Goal: Communication & Community: Answer question/provide support

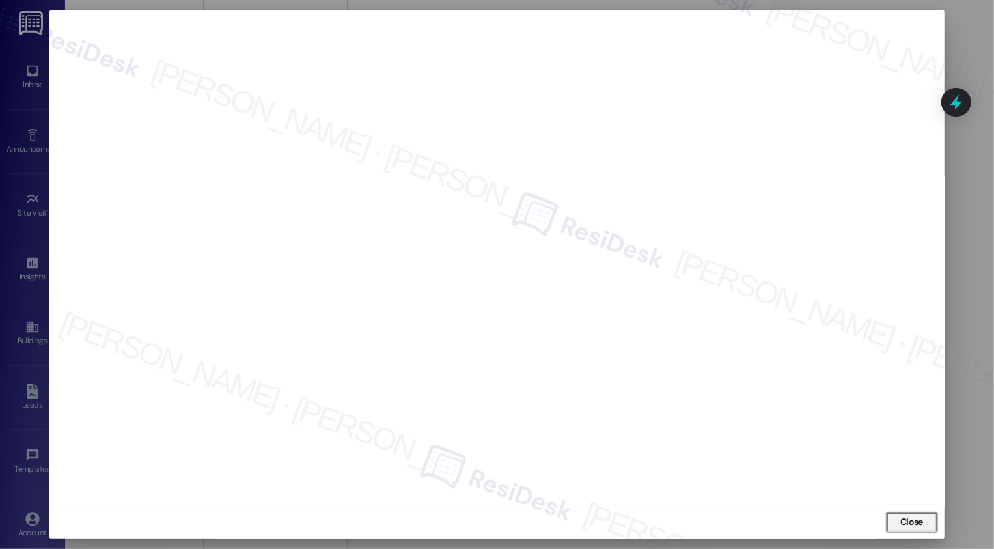
click at [902, 523] on span "Close" at bounding box center [911, 522] width 23 height 14
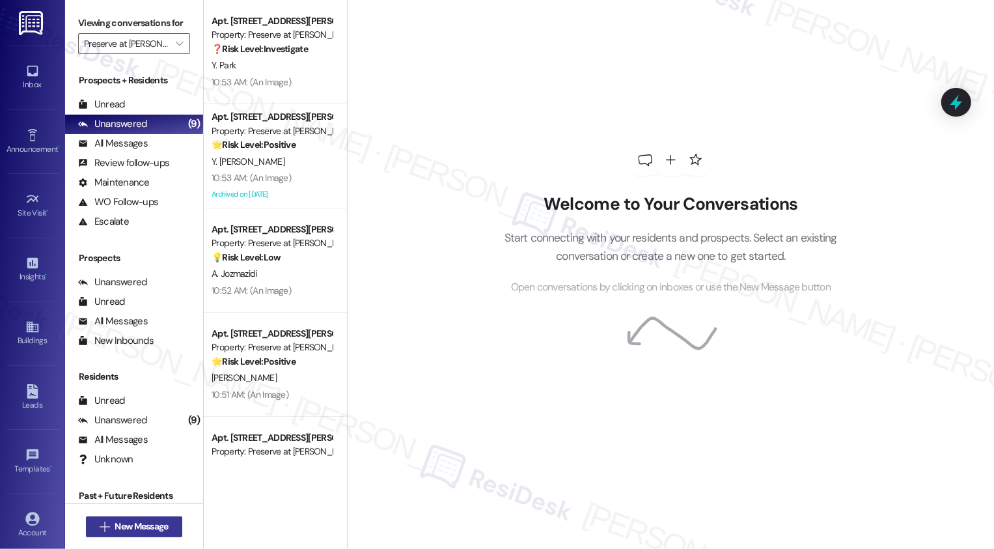
click at [151, 520] on span "New Message" at bounding box center [141, 527] width 53 height 14
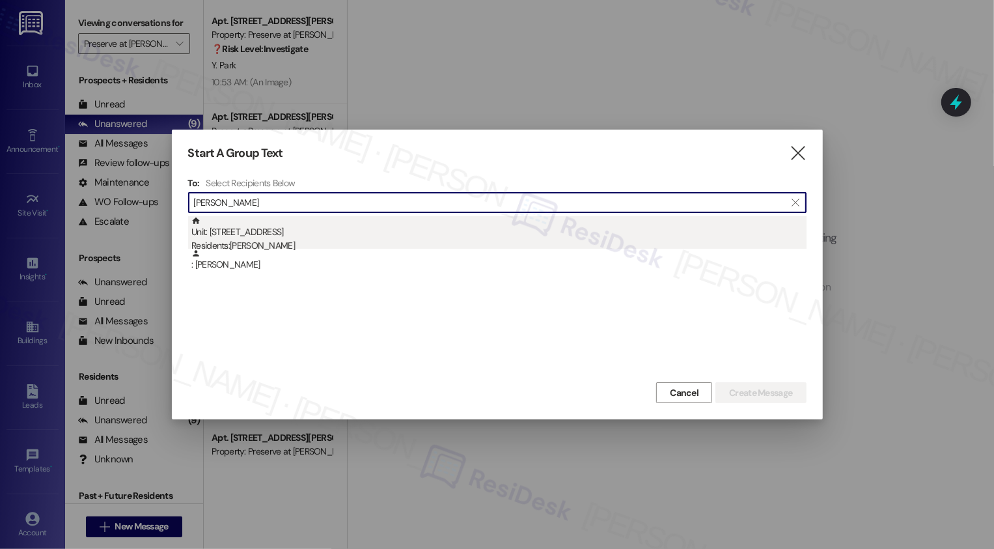
type input "[PERSON_NAME]"
click at [342, 230] on div "Unit: [STREET_ADDRESS] S Residents: [PERSON_NAME]" at bounding box center [498, 234] width 615 height 37
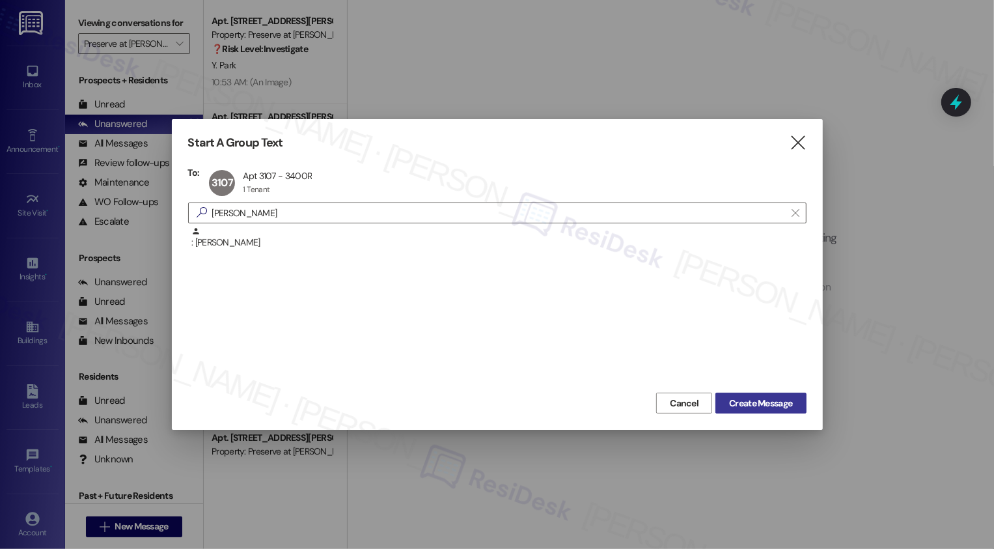
click at [749, 406] on span "Create Message" at bounding box center [760, 404] width 63 height 14
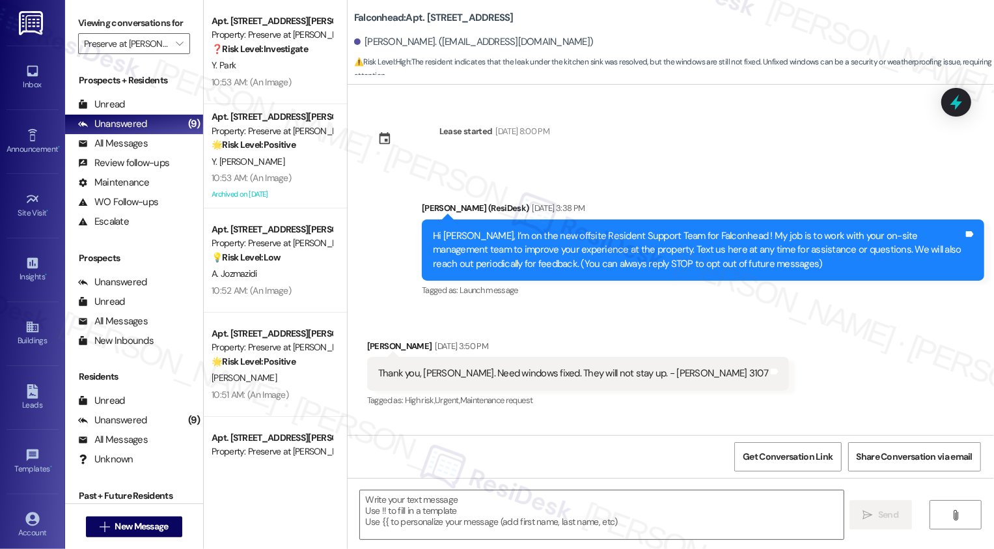
scroll to position [1949, 0]
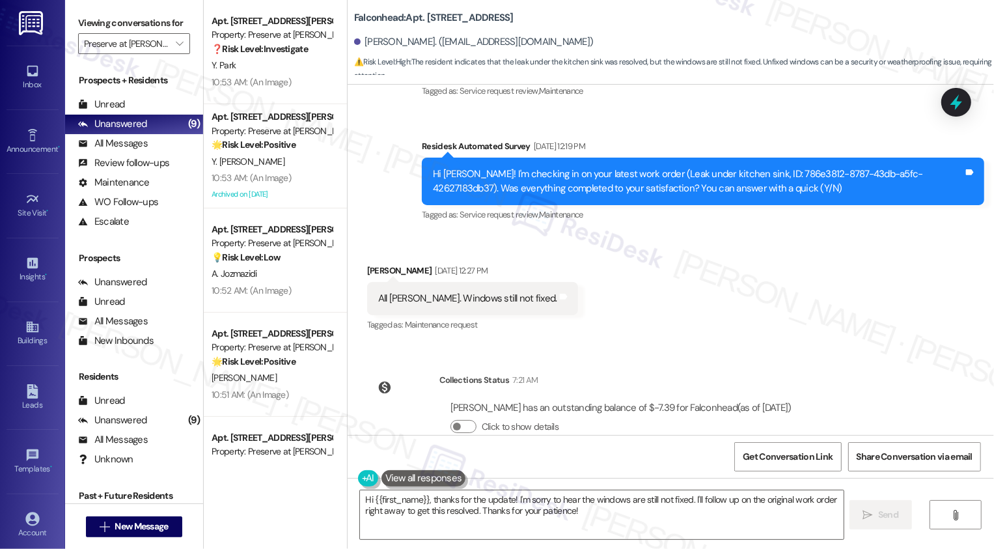
click at [422, 14] on b "Falconhead: Apt. 3107, [STREET_ADDRESS]" at bounding box center [434, 18] width 160 height 14
copy b "3107"
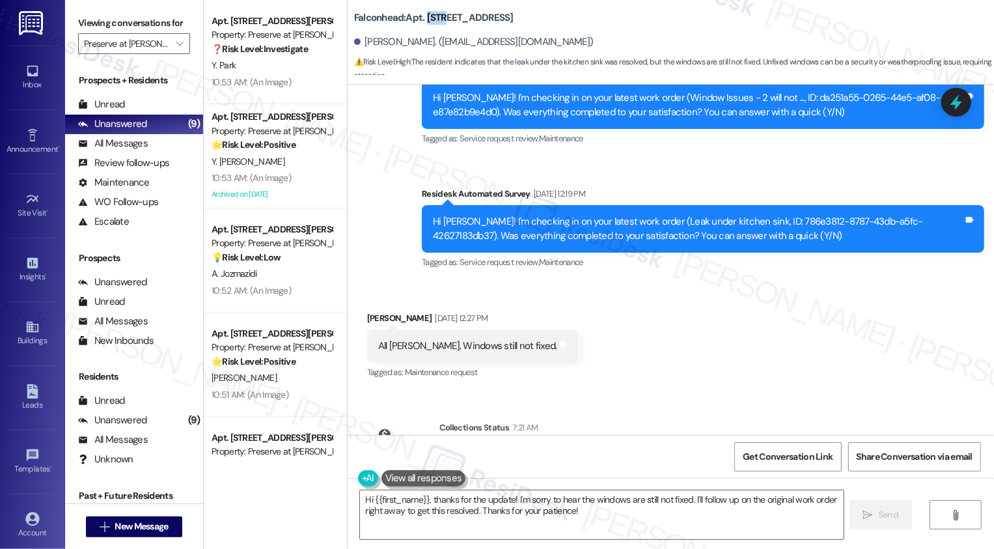
scroll to position [1889, 0]
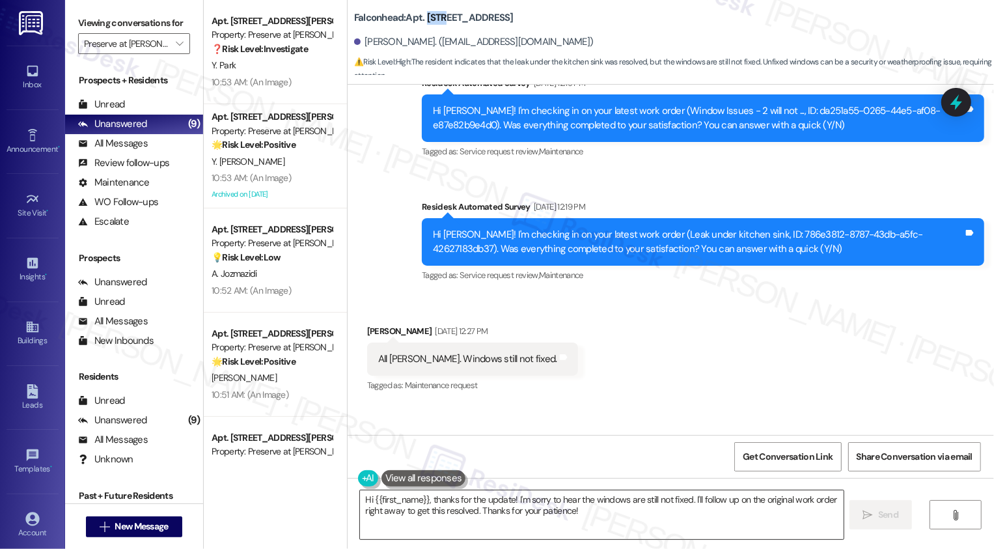
click at [639, 495] on textarea "Hi {{first_name}}, thanks for the update! I'm sorry to hear the windows are sti…" at bounding box center [602, 514] width 484 height 49
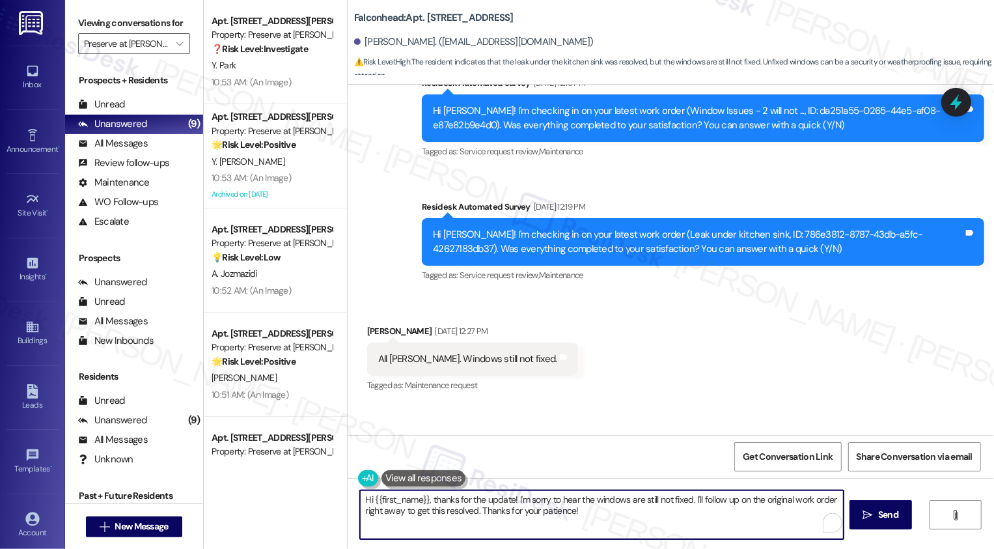
drag, startPoint x: 686, startPoint y: 499, endPoint x: 710, endPoint y: 525, distance: 35.5
click at [710, 525] on textarea "Hi {{first_name}}, thanks for the update! I'm sorry to hear the windows are sti…" at bounding box center [602, 514] width 484 height 49
drag, startPoint x: 686, startPoint y: 495, endPoint x: 712, endPoint y: 516, distance: 33.0
click at [712, 516] on textarea "Hi {{first_name}}, thanks for the update! I'm sorry to hear the windows are sti…" at bounding box center [602, 514] width 484 height 49
drag, startPoint x: 690, startPoint y: 499, endPoint x: 718, endPoint y: 525, distance: 38.2
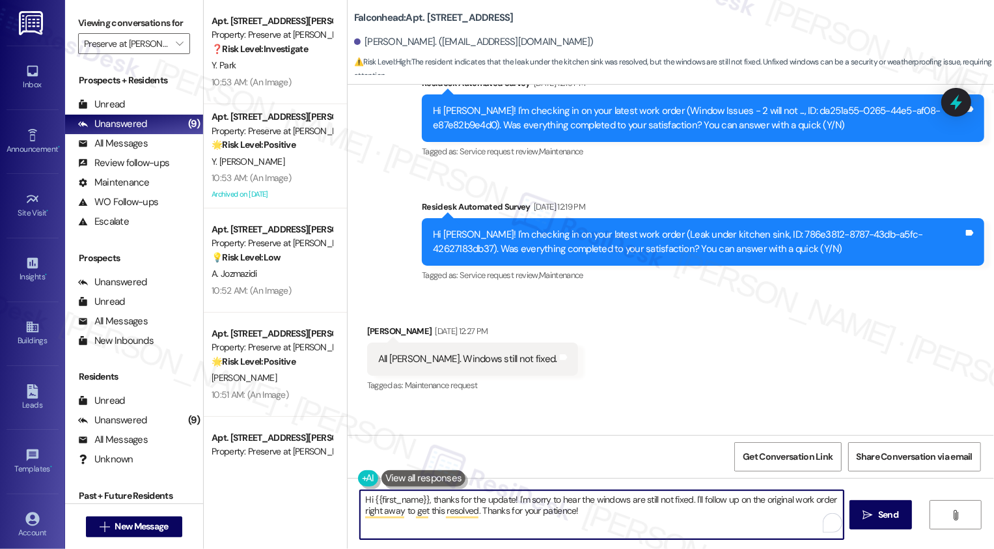
click at [718, 525] on textarea "Hi {{first_name}}, thanks for the update! I'm sorry to hear the windows are sti…" at bounding box center [602, 514] width 484 height 49
click at [352, 507] on button "See rewrite suggestions" at bounding box center [348, 502] width 10 height 23
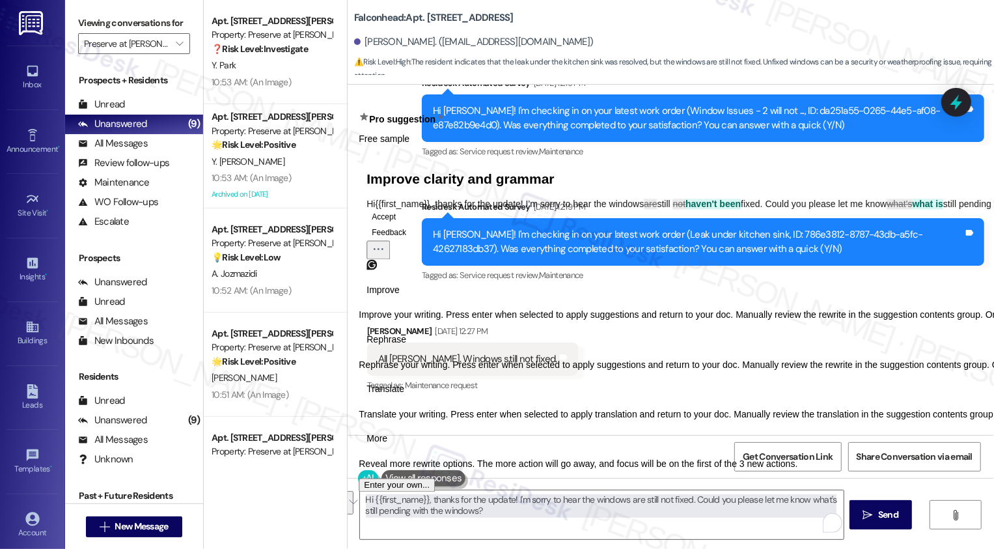
click at [406, 346] on span "Rephrase" at bounding box center [387, 340] width 40 height 14
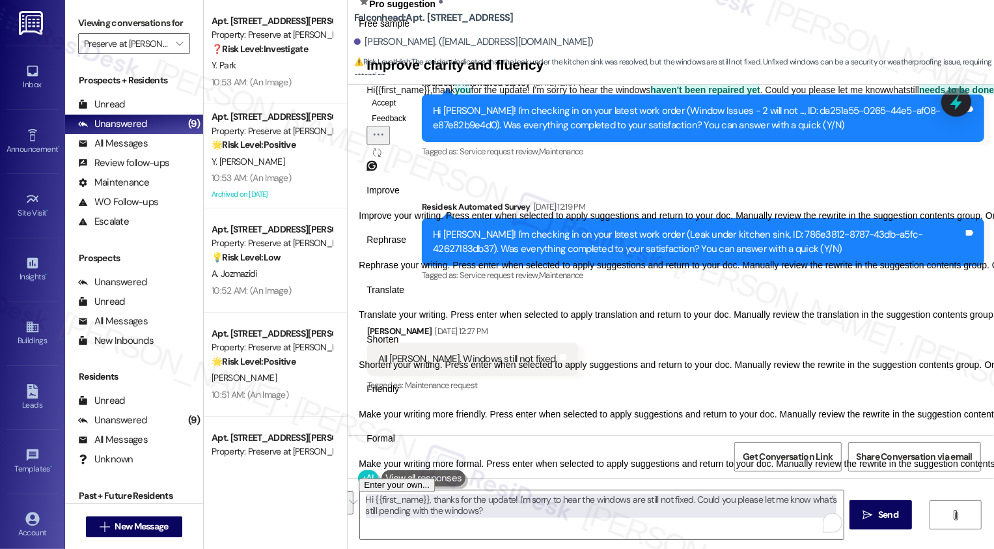
click at [399, 397] on span "Friendly" at bounding box center [383, 390] width 33 height 14
click at [401, 110] on button "Accept" at bounding box center [384, 102] width 35 height 16
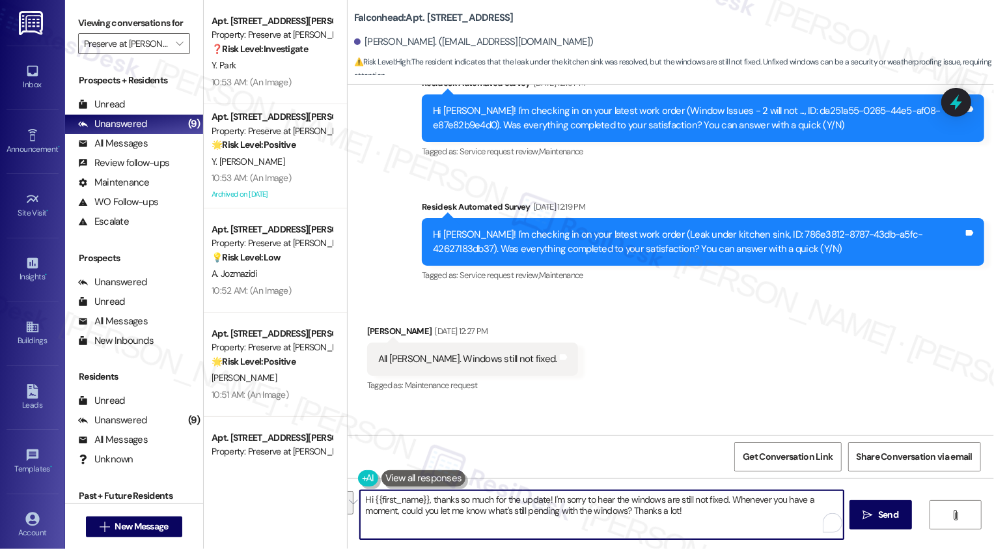
drag, startPoint x: 722, startPoint y: 499, endPoint x: 398, endPoint y: 509, distance: 323.8
click at [398, 509] on textarea "Hi {{first_name}}, thanks so much for the update! I'm sorry to hear the windows…" at bounding box center [602, 514] width 484 height 49
type textarea "Hi {{first_name}}, thanks so much for the update! I'm sorry to hear the windows…"
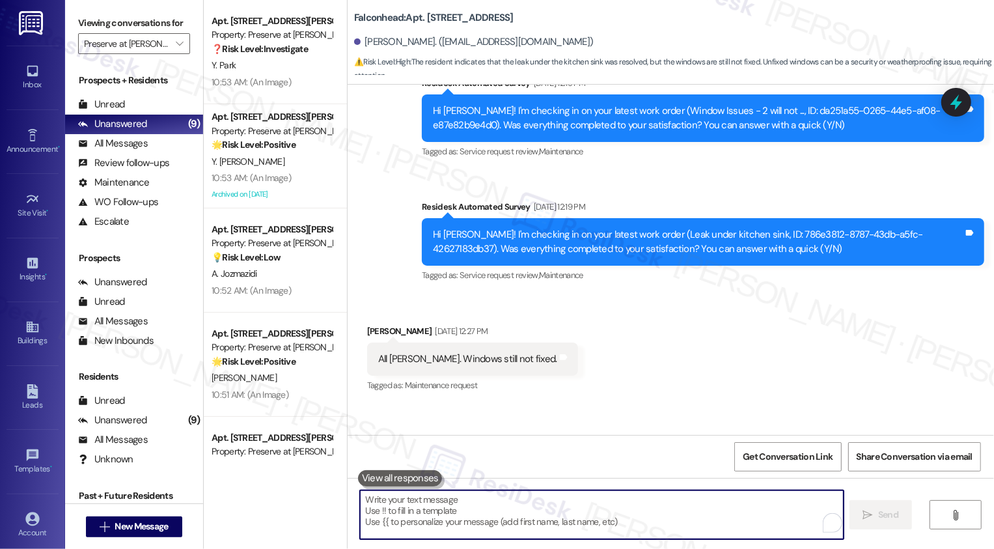
scroll to position [1830, 0]
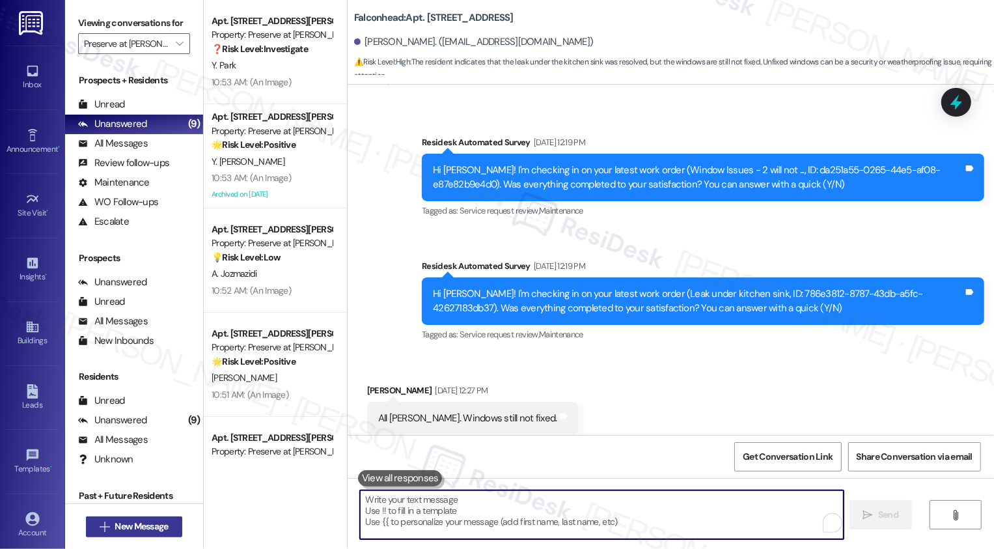
click at [154, 529] on span "New Message" at bounding box center [141, 527] width 53 height 14
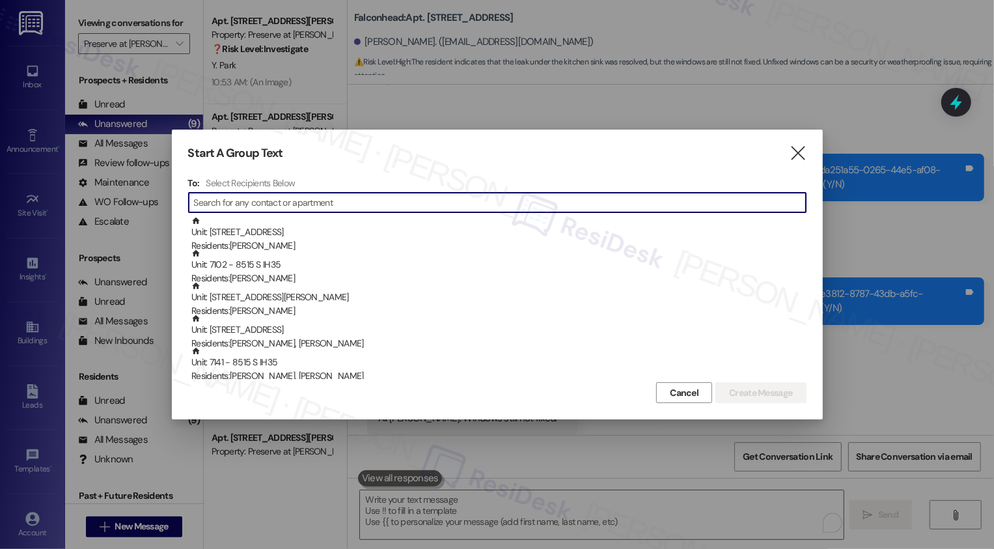
click at [812, 144] on div "Start A Group Text  To: Select Recipients Below  Unit: [STREET_ADDRESS] S Res…" at bounding box center [497, 275] width 651 height 290
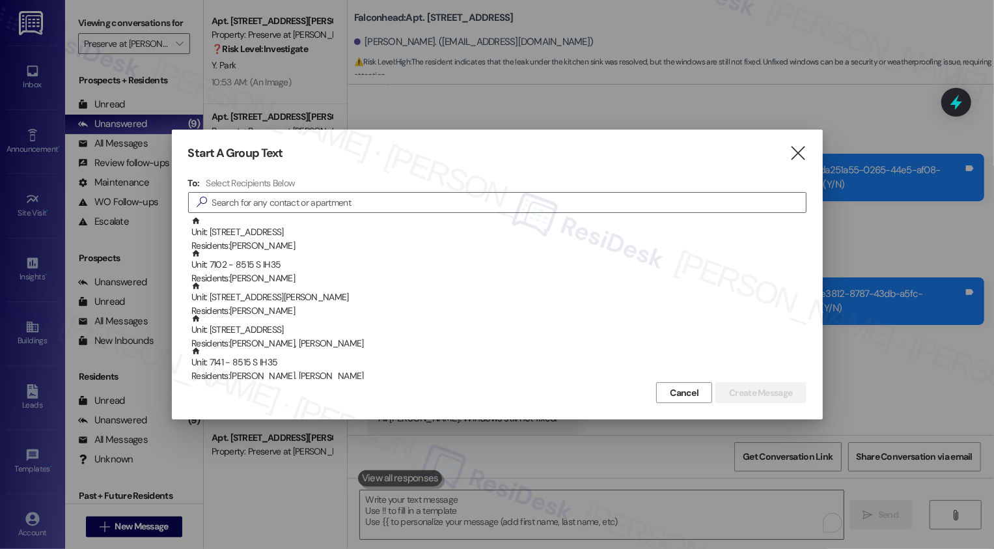
click at [809, 146] on div "Start A Group Text  To: Select Recipients Below  Unit: [STREET_ADDRESS] S Res…" at bounding box center [497, 275] width 651 height 290
click at [797, 148] on icon "" at bounding box center [798, 153] width 18 height 14
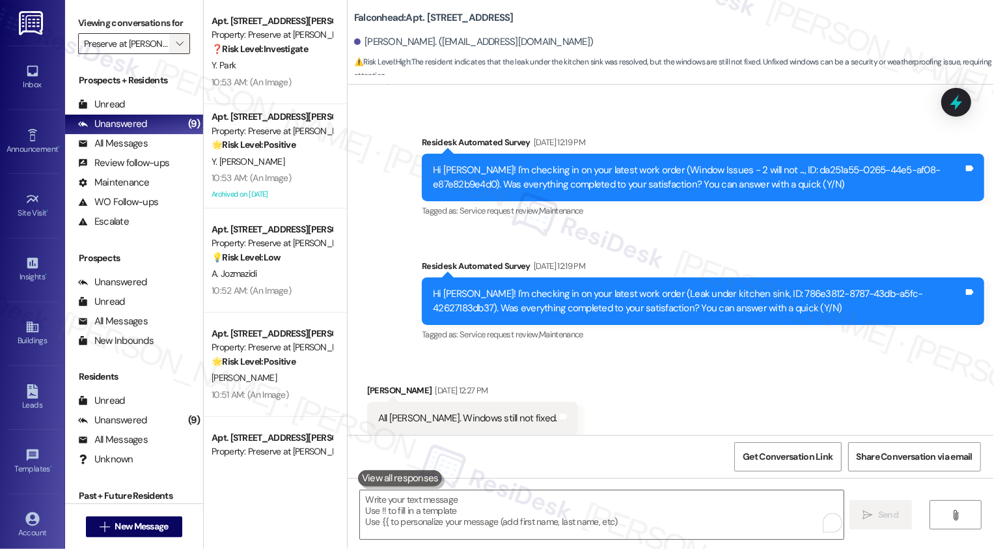
click at [173, 51] on span "" at bounding box center [179, 43] width 12 height 21
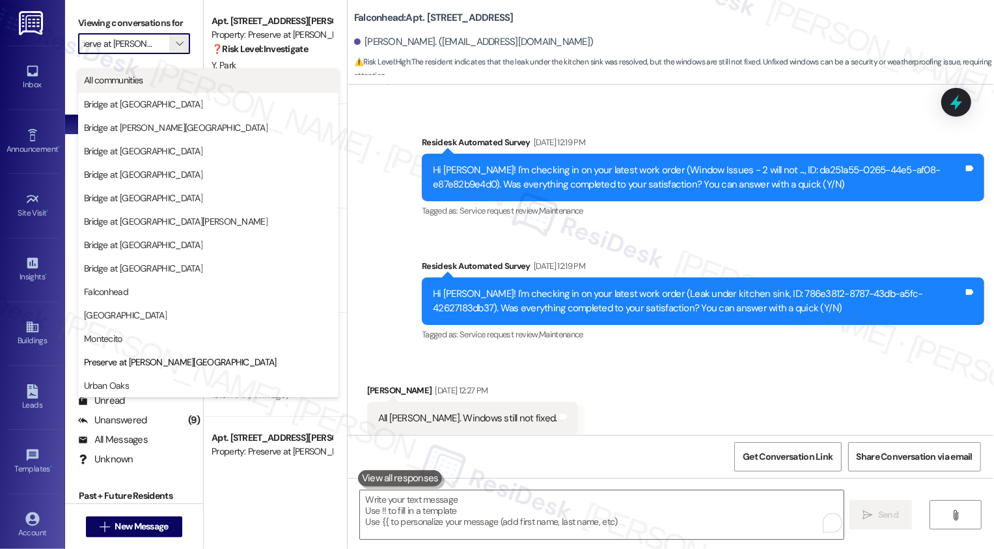
click at [161, 71] on button "All communities" at bounding box center [208, 79] width 260 height 23
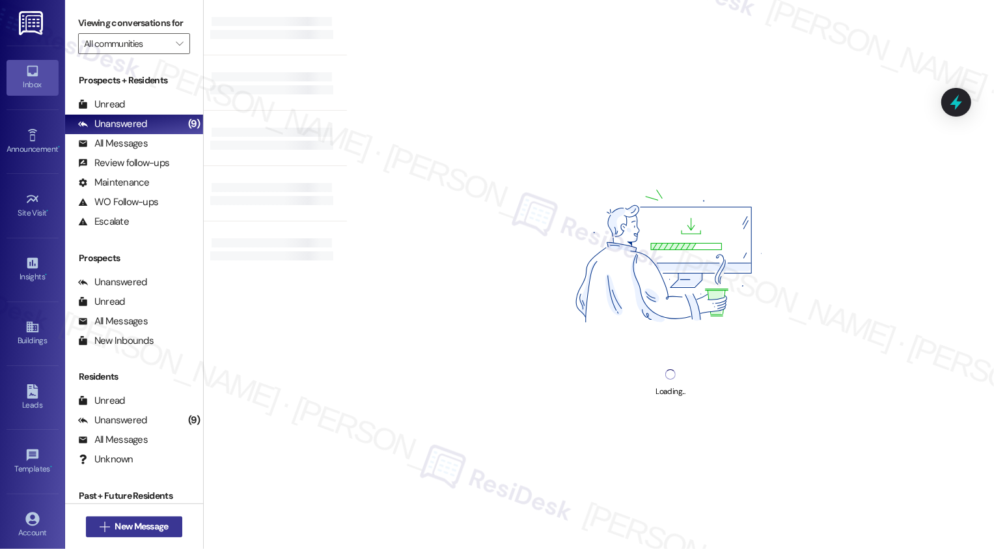
click at [157, 522] on span "New Message" at bounding box center [141, 527] width 53 height 14
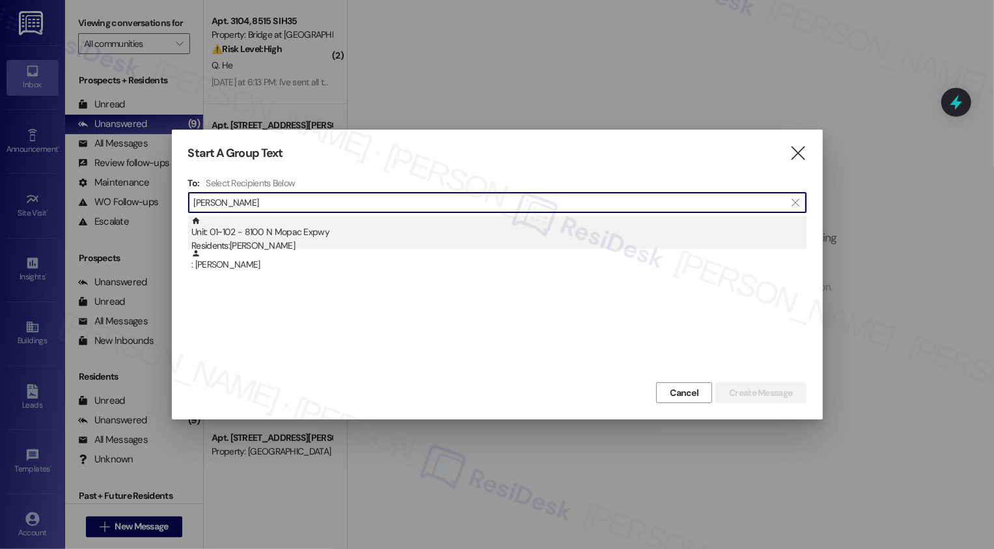
type input "[PERSON_NAME]"
click at [292, 242] on div "Residents: [PERSON_NAME]" at bounding box center [498, 246] width 615 height 14
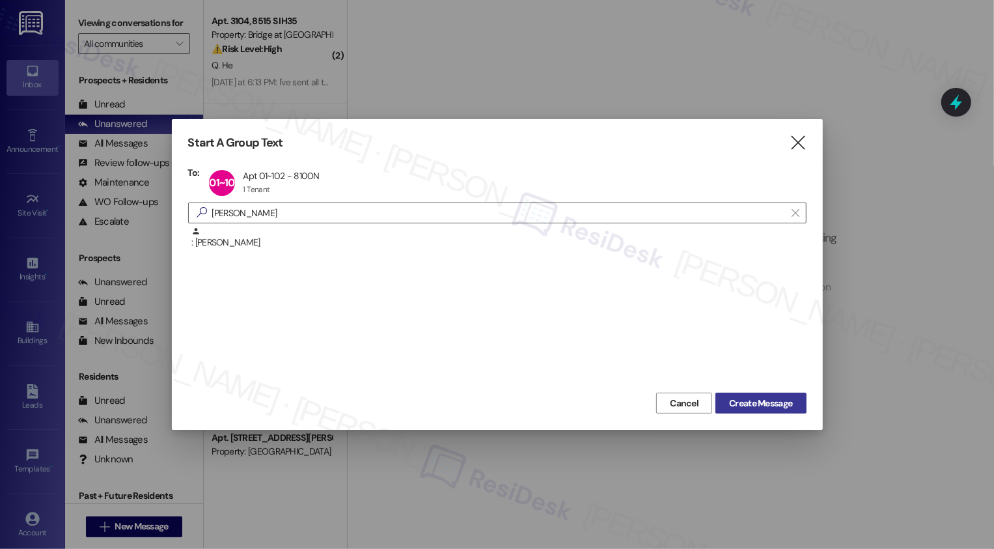
click at [781, 408] on span "Create Message" at bounding box center [760, 404] width 63 height 14
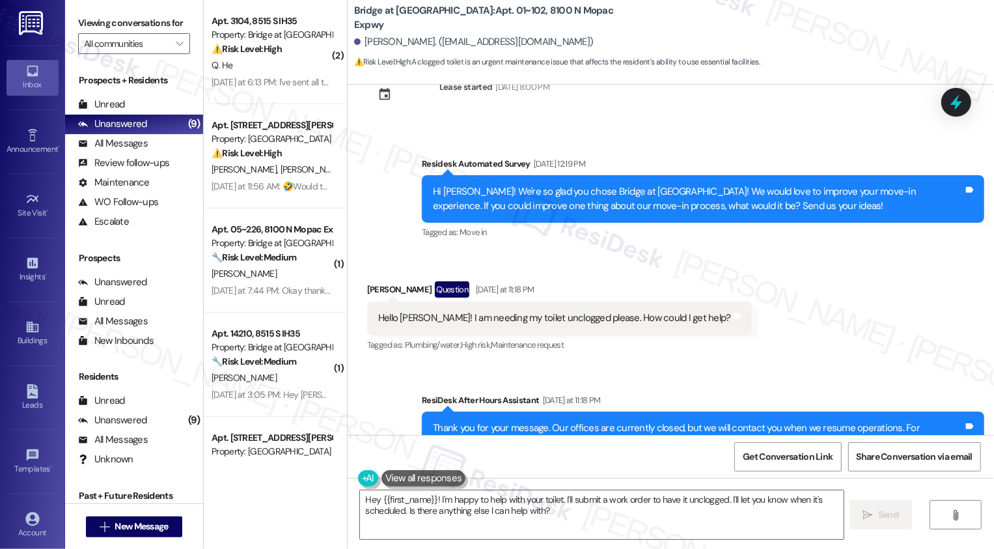
scroll to position [1679, 0]
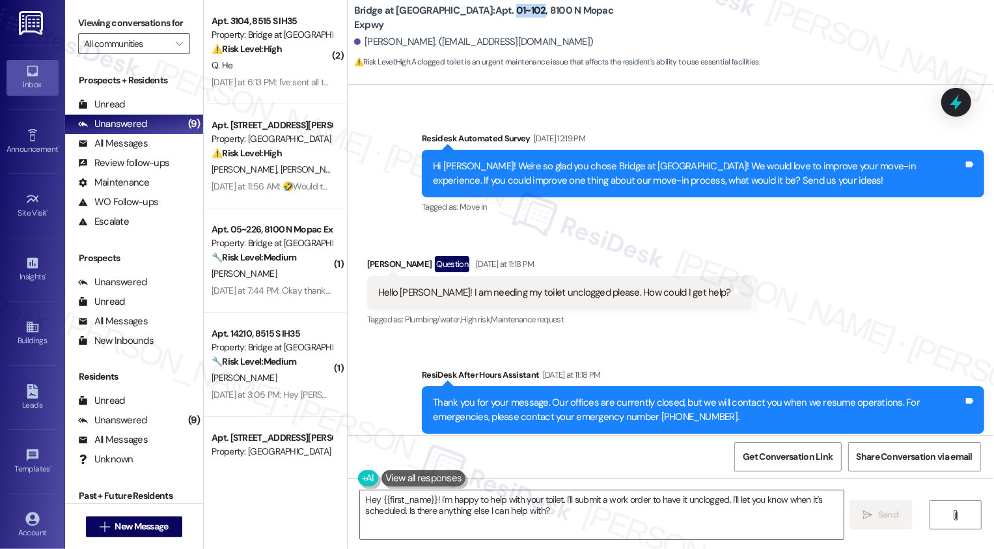
drag, startPoint x: 453, startPoint y: 17, endPoint x: 479, endPoint y: 20, distance: 26.2
click at [479, 20] on b "Bridge at [GEOGRAPHIC_DATA]: Apt. 01~102, [STREET_ADDRESS]" at bounding box center [484, 18] width 260 height 28
copy b "01~102"
click at [436, 516] on textarea "Hey {{first_name}}! I'm happy to help with your toilet. I'll submit a work orde…" at bounding box center [602, 514] width 484 height 49
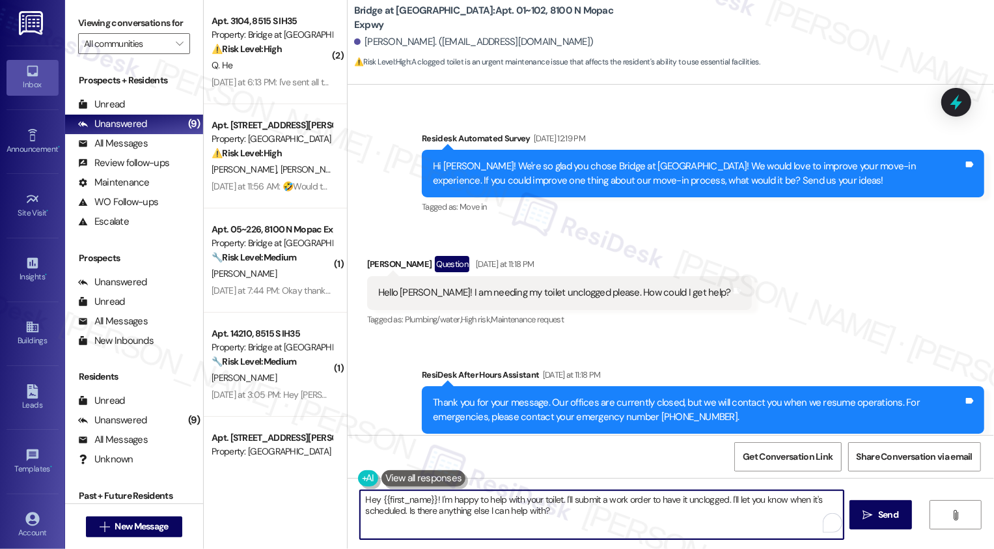
drag, startPoint x: 724, startPoint y: 498, endPoint x: 764, endPoint y: 545, distance: 61.9
click at [764, 546] on div "Hey {{first_name}}! I'm happy to help with your toilet. I'll submit a work orde…" at bounding box center [671, 527] width 647 height 98
type textarea "Hey {{first_name}}! I'm happy to help with your toilet. I'll submit a work orde…"
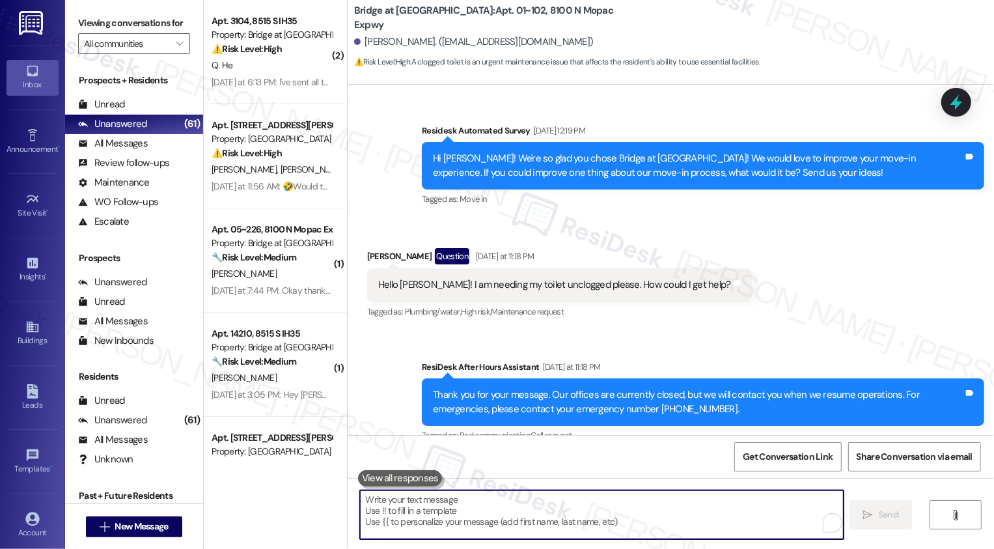
scroll to position [1662, 0]
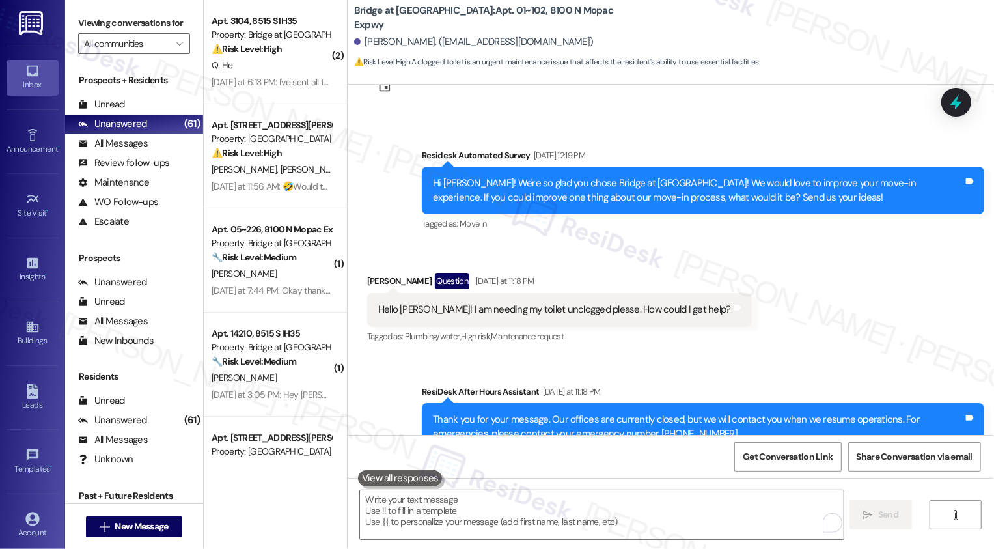
drag, startPoint x: 487, startPoint y: 281, endPoint x: 547, endPoint y: 283, distance: 59.9
click at [547, 303] on div "Hello [PERSON_NAME]! I am needing my toilet unclogged please. How could I get h…" at bounding box center [554, 310] width 353 height 14
drag, startPoint x: 486, startPoint y: 281, endPoint x: 555, endPoint y: 283, distance: 69.7
click at [555, 303] on div "Hello [PERSON_NAME]! I am needing my toilet unclogged please. How could I get h…" at bounding box center [554, 310] width 353 height 14
copy div "toilet unclogged"
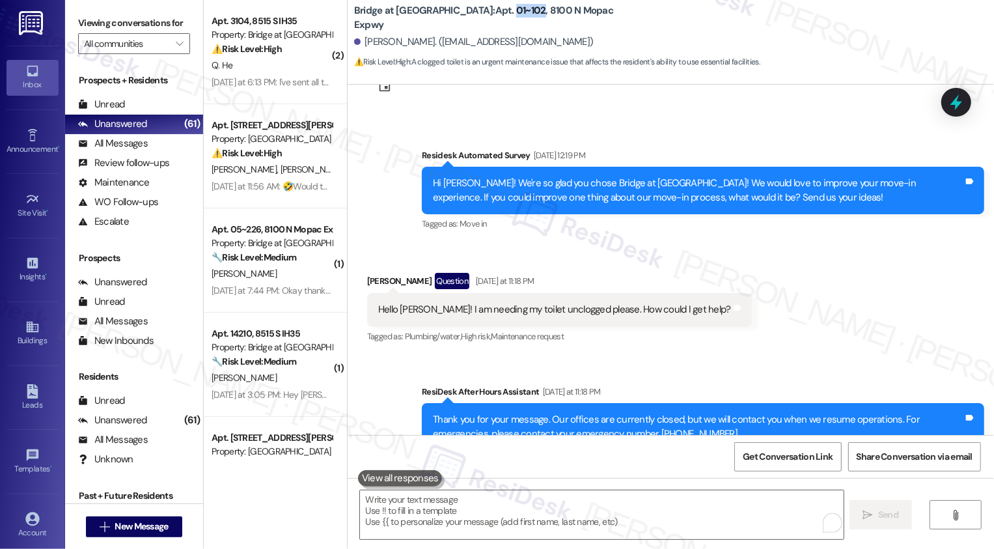
drag, startPoint x: 451, startPoint y: 21, endPoint x: 477, endPoint y: 24, distance: 26.9
click at [477, 24] on b "Bridge at [GEOGRAPHIC_DATA]: Apt. 01~102, [STREET_ADDRESS]" at bounding box center [484, 18] width 260 height 28
copy b "01~102"
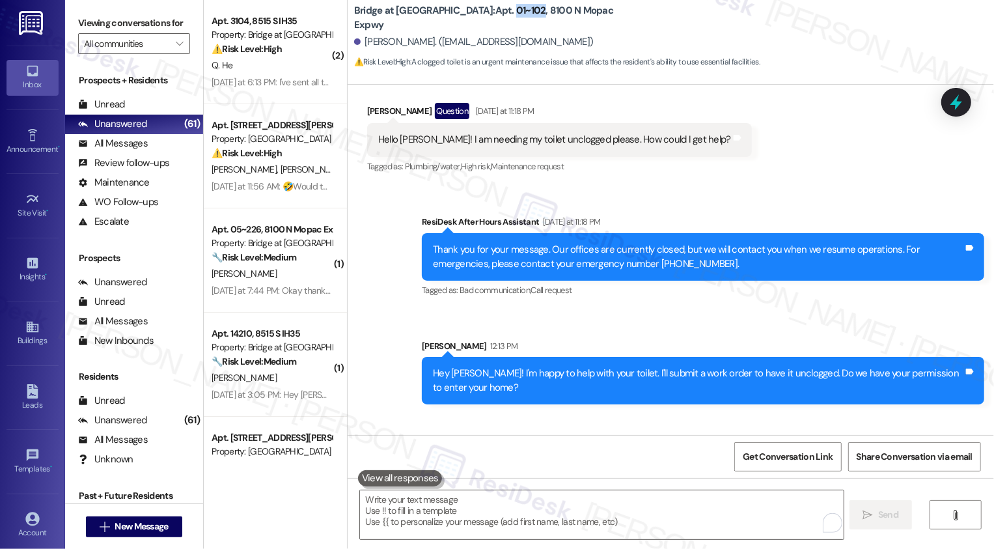
scroll to position [1875, 0]
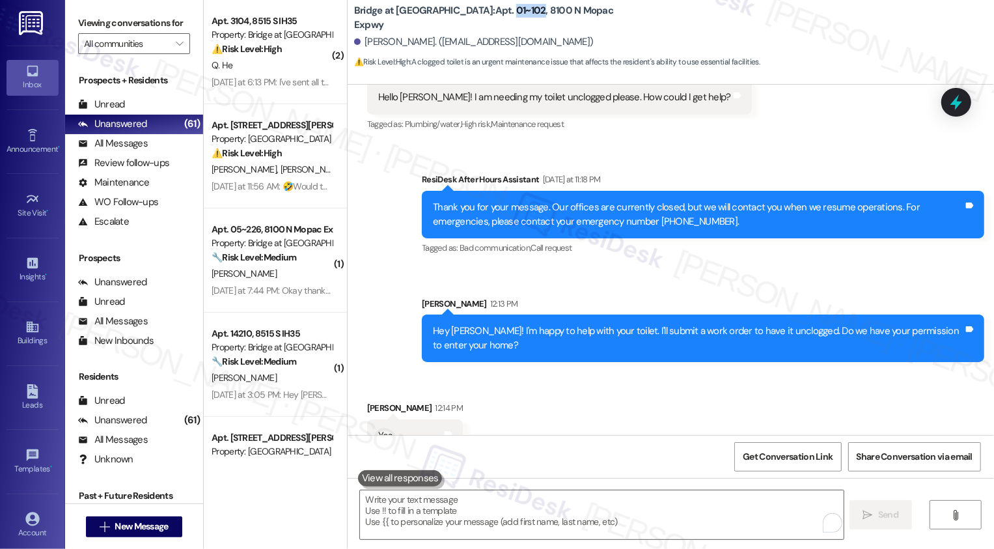
click at [682, 400] on div "Received [STREET_ADDRESS][PERSON_NAME]:14 PM Yes Tags and notes" at bounding box center [671, 417] width 647 height 91
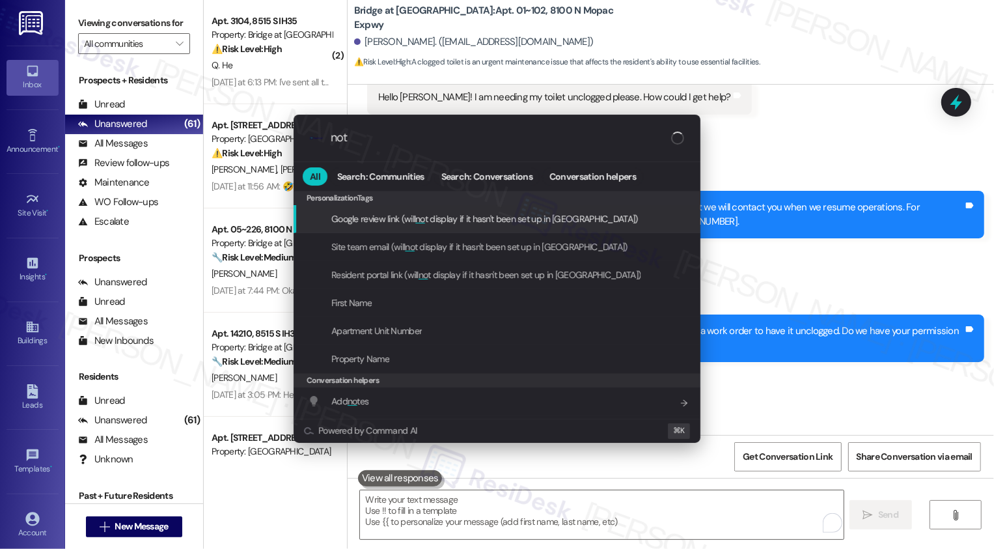
type input "note"
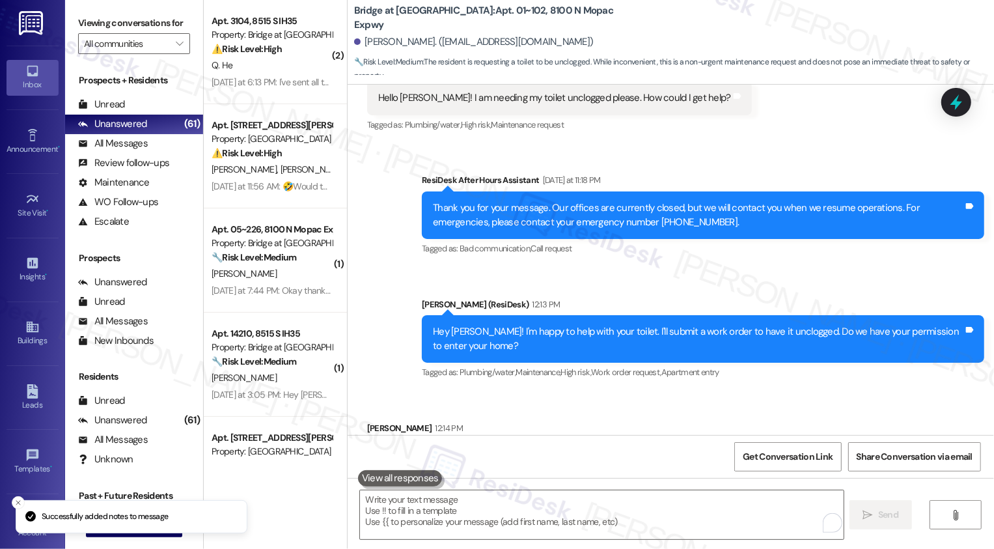
scroll to position [2037, 0]
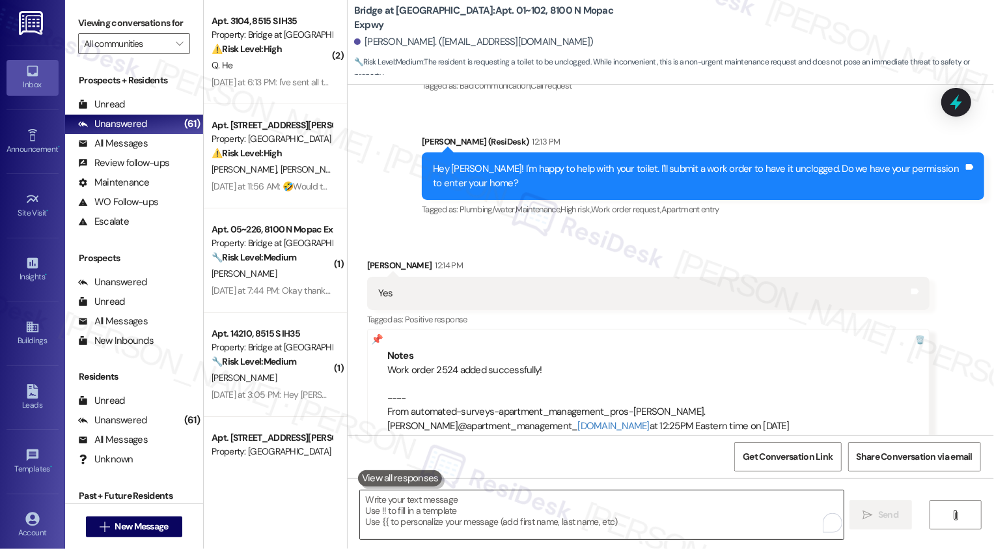
click at [407, 512] on textarea "To enrich screen reader interactions, please activate Accessibility in Grammarl…" at bounding box center [602, 514] width 484 height 49
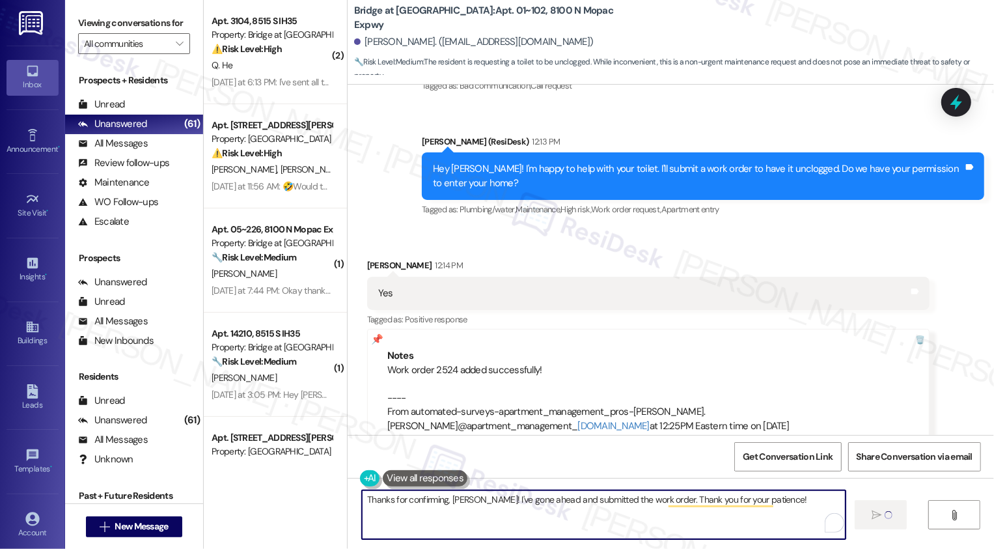
type textarea "Thanks for confirming, [PERSON_NAME]! I've gone ahead and submitted the work or…"
